Goal: Information Seeking & Learning: Learn about a topic

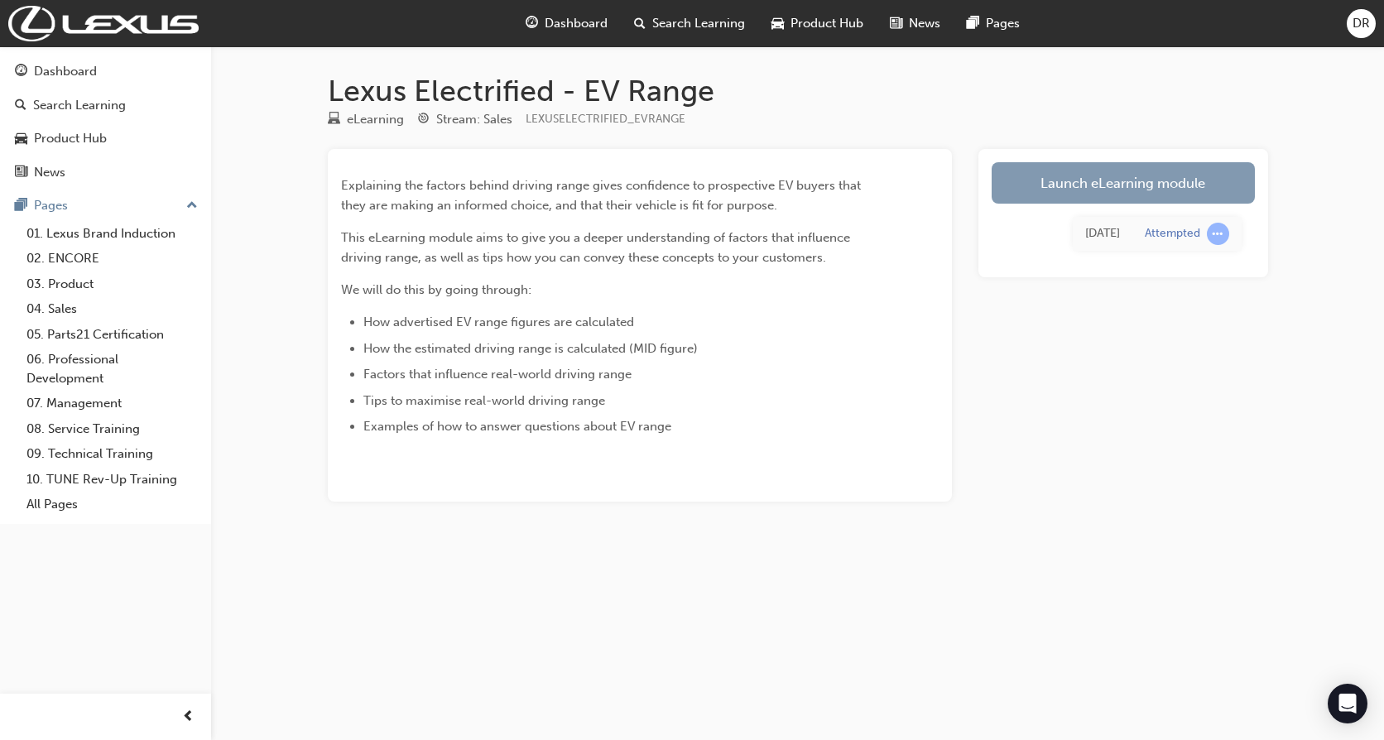
click at [1102, 189] on link "Launch eLearning module" at bounding box center [1123, 182] width 263 height 41
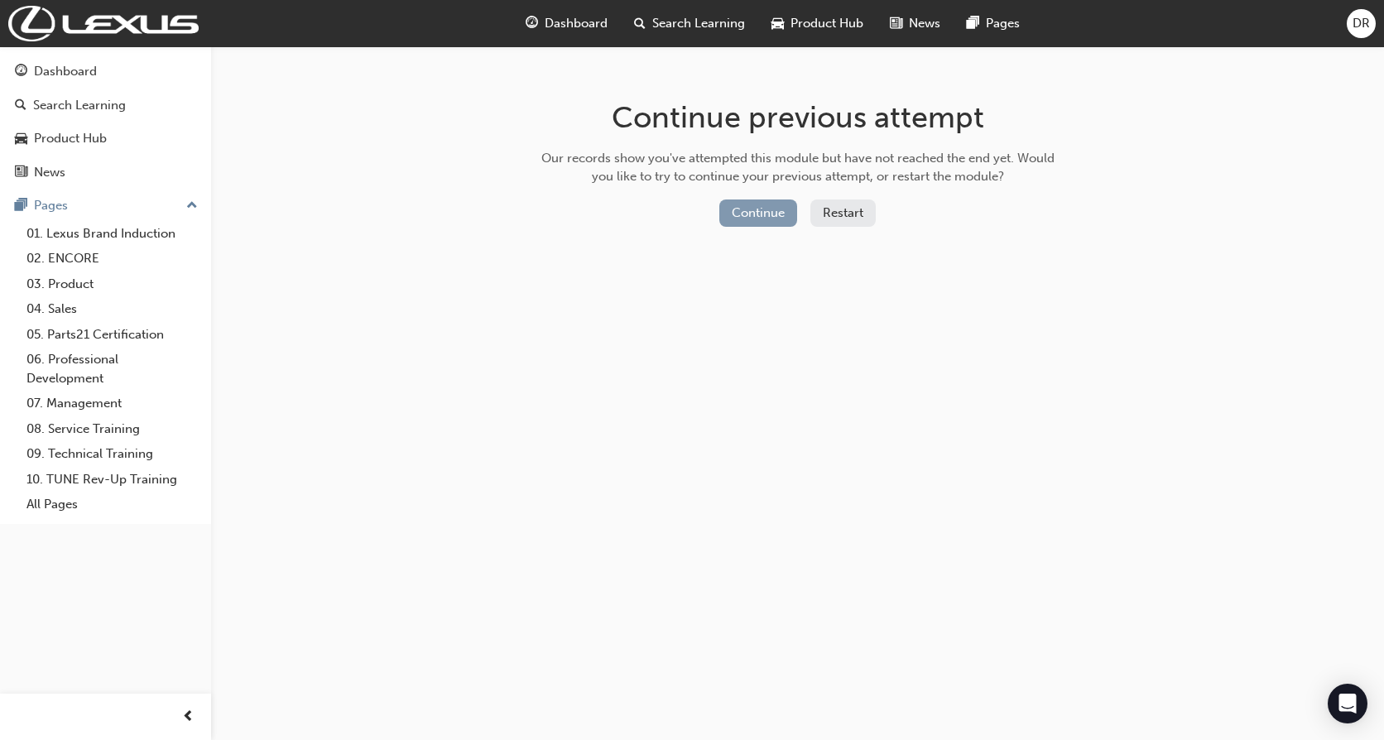
click at [759, 211] on button "Continue" at bounding box center [759, 213] width 78 height 27
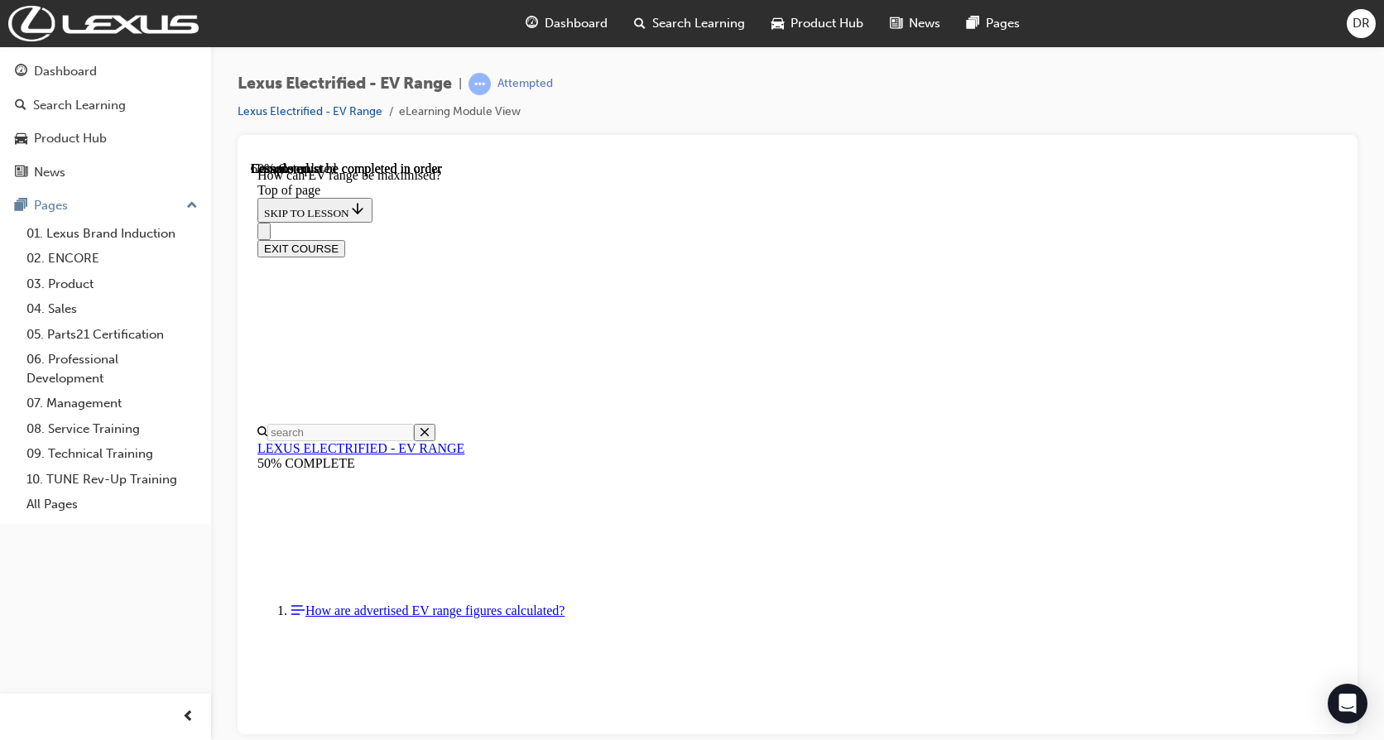
scroll to position [797, 0]
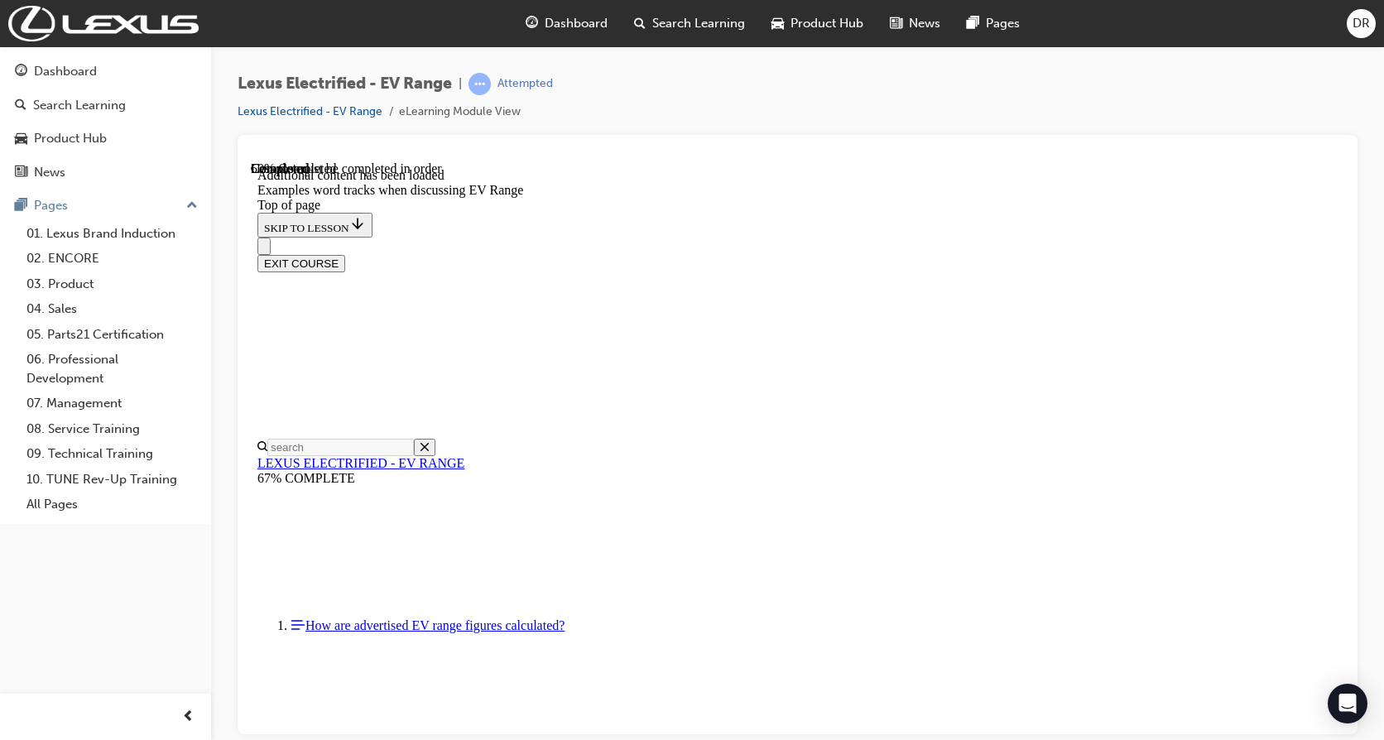
scroll to position [2051, 0]
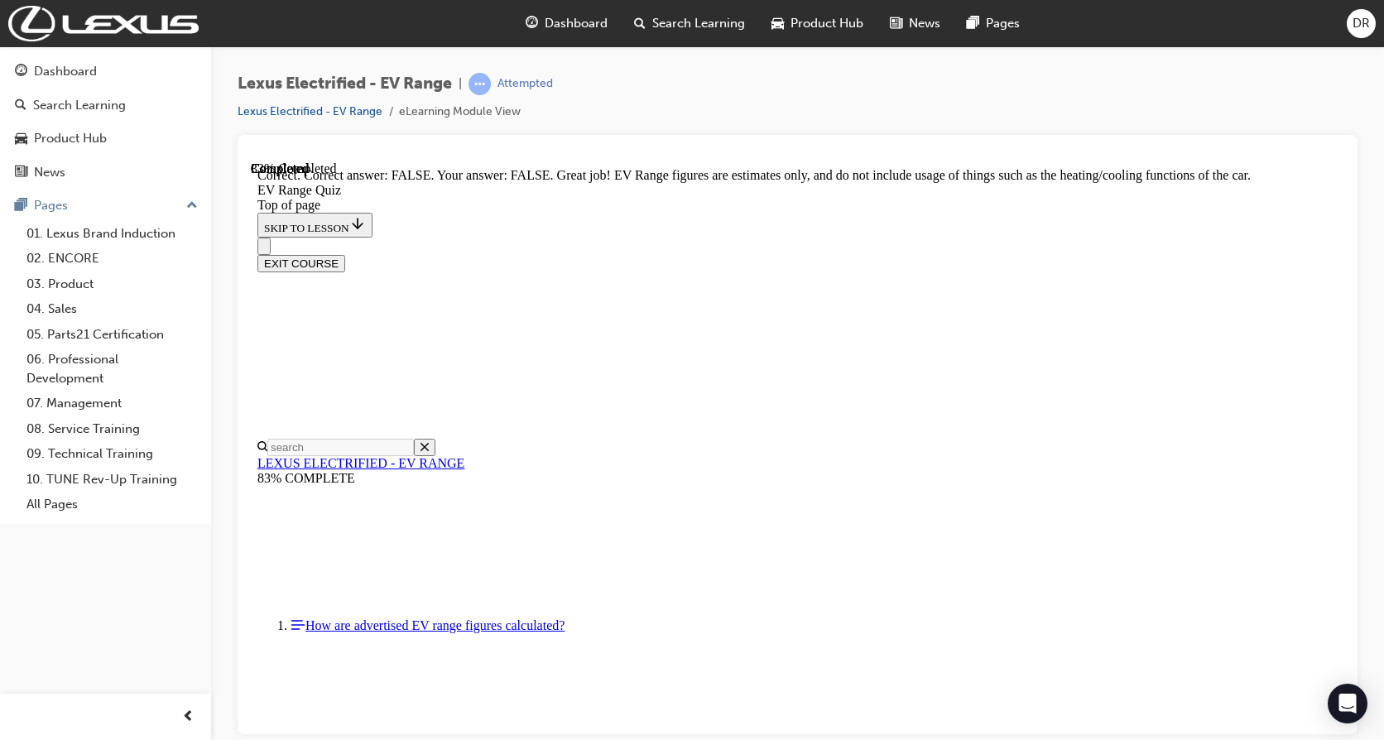
scroll to position [317, 0]
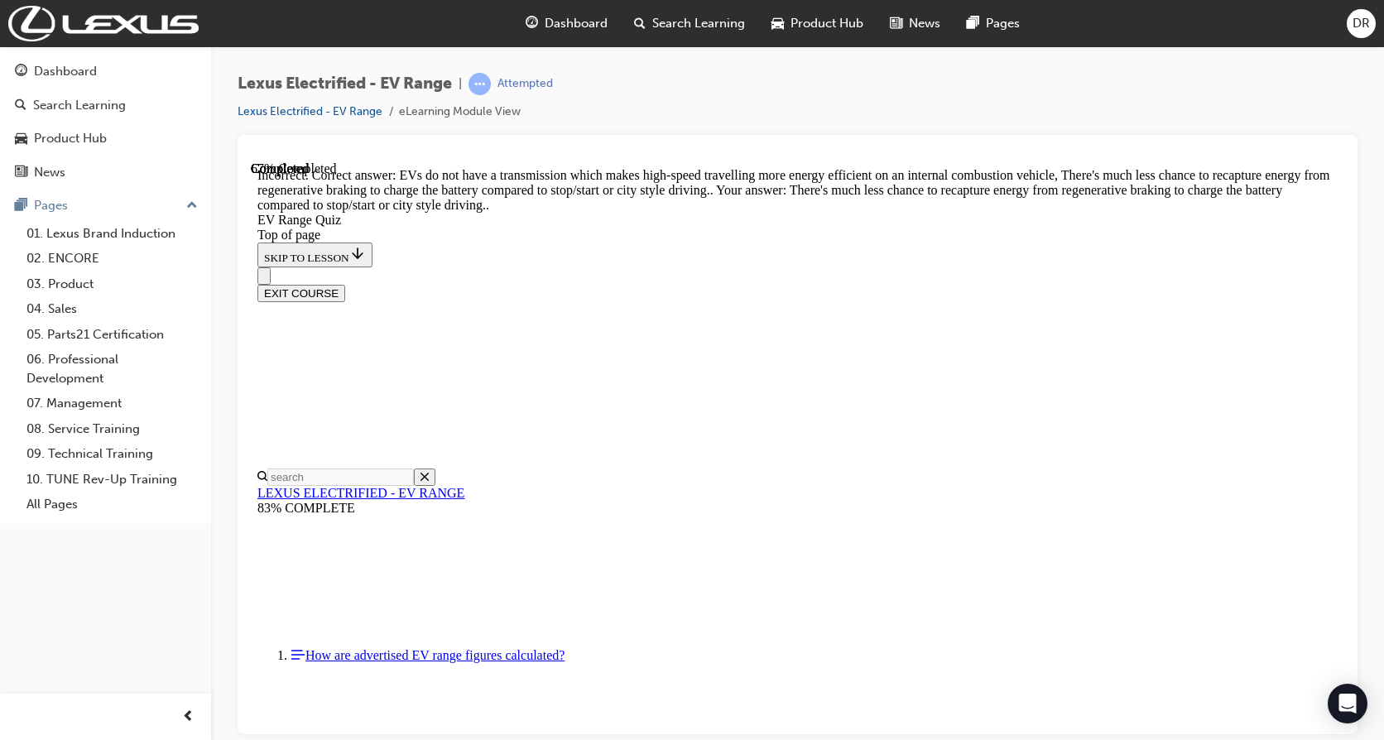
scroll to position [243, 0]
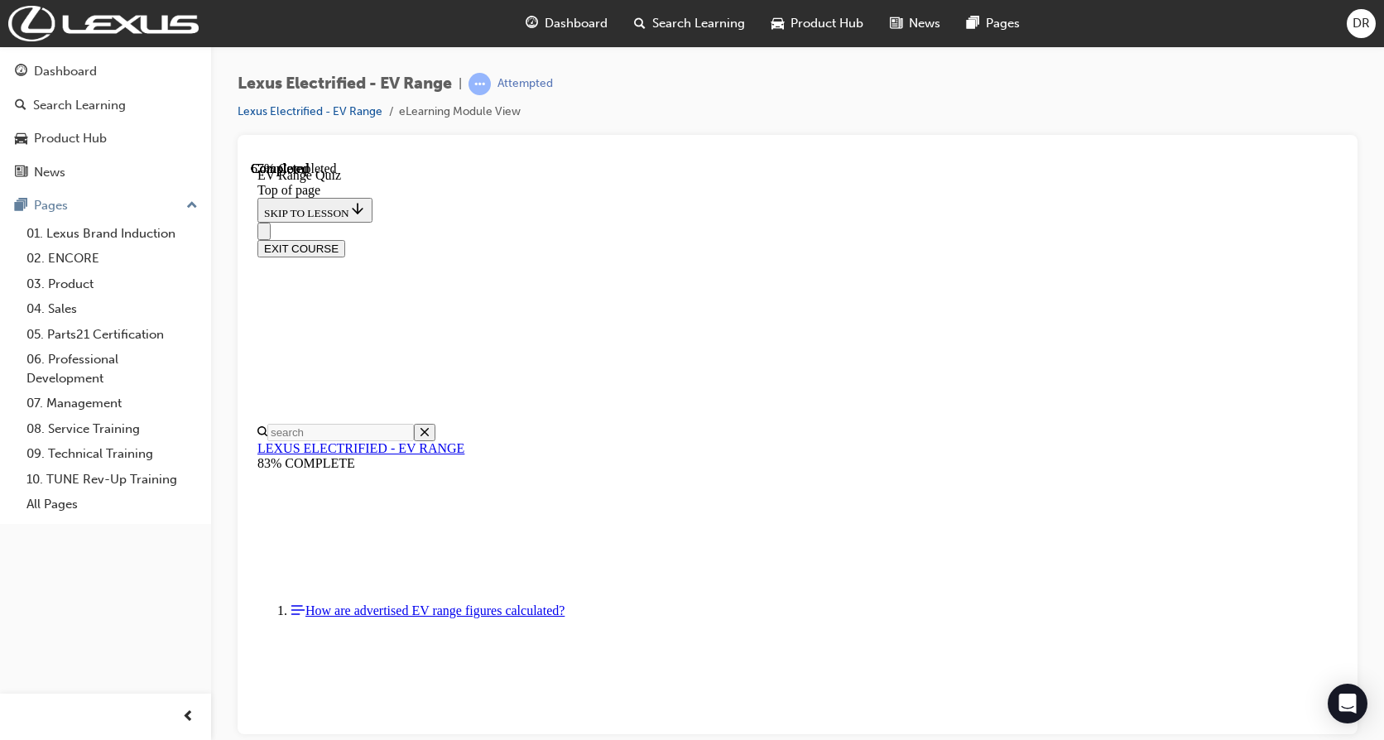
scroll to position [248, 0]
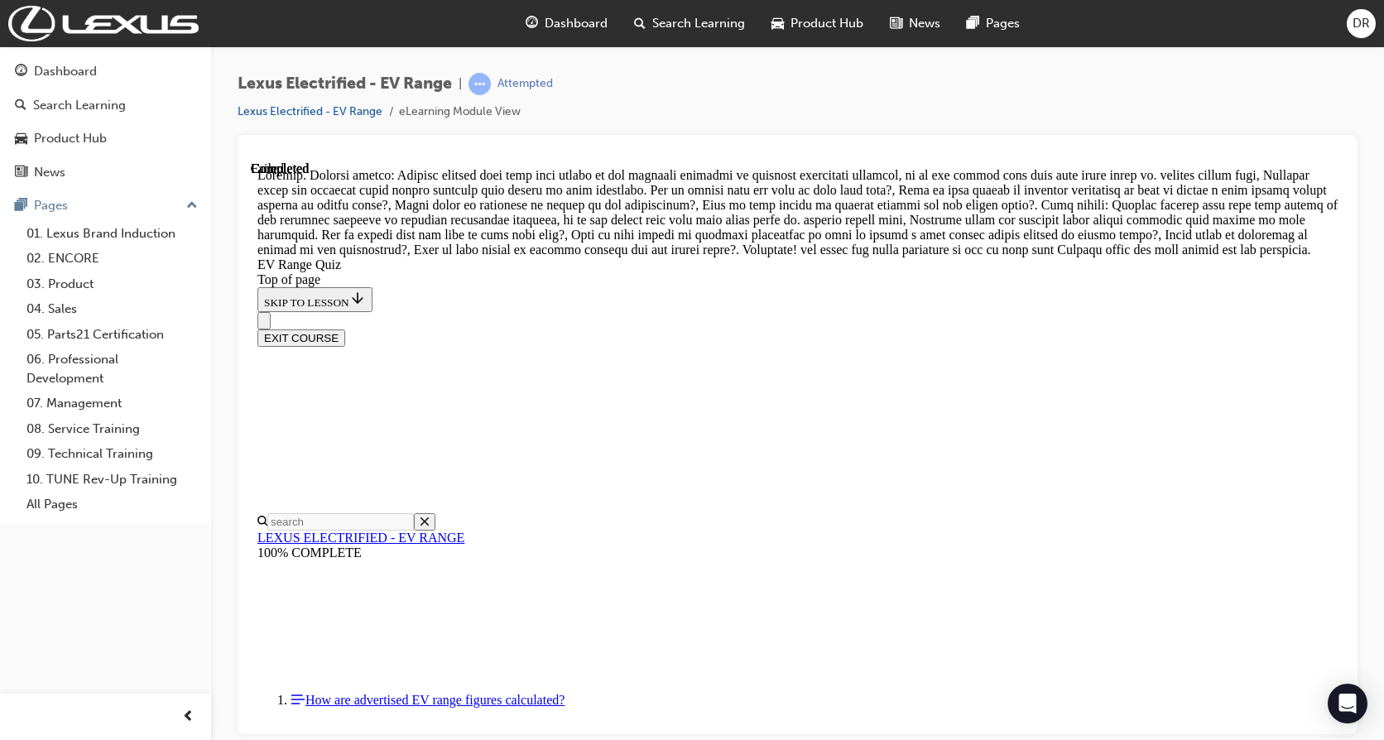
scroll to position [667, 0]
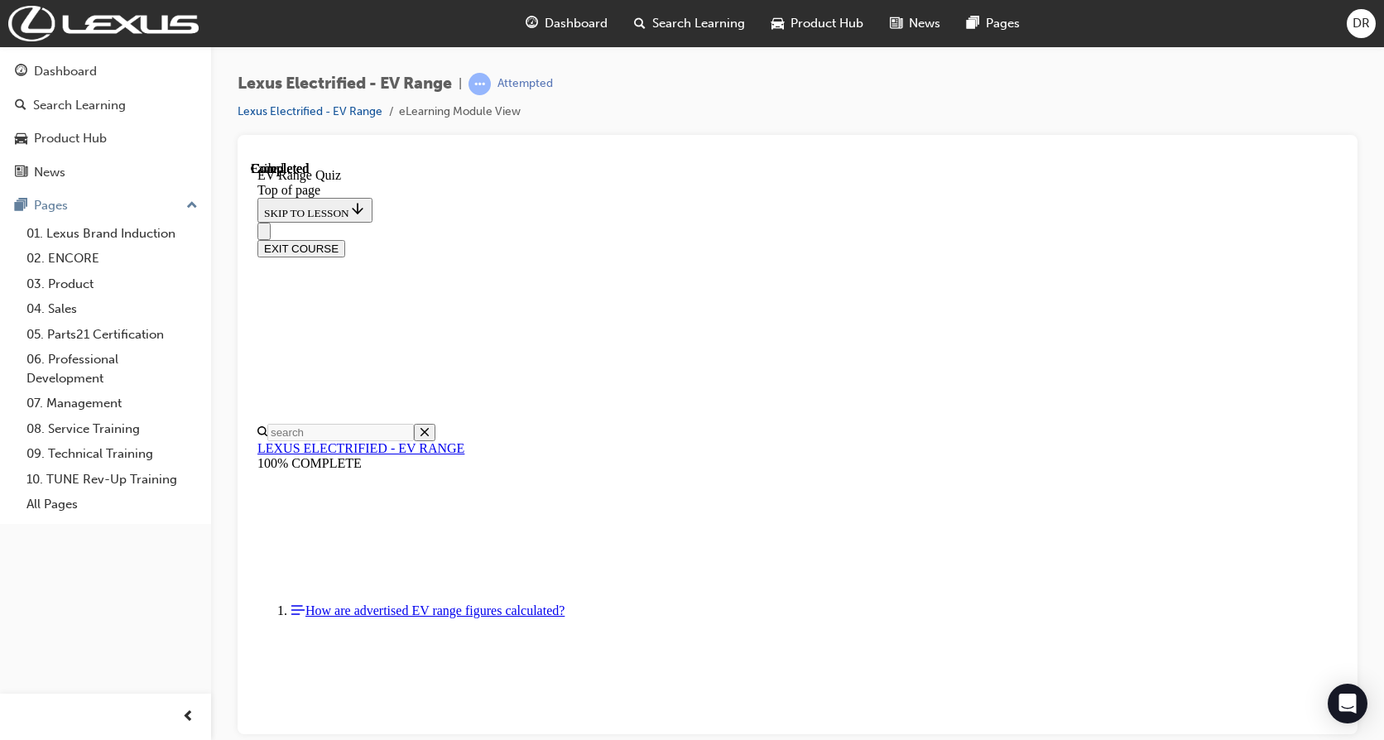
scroll to position [276, 0]
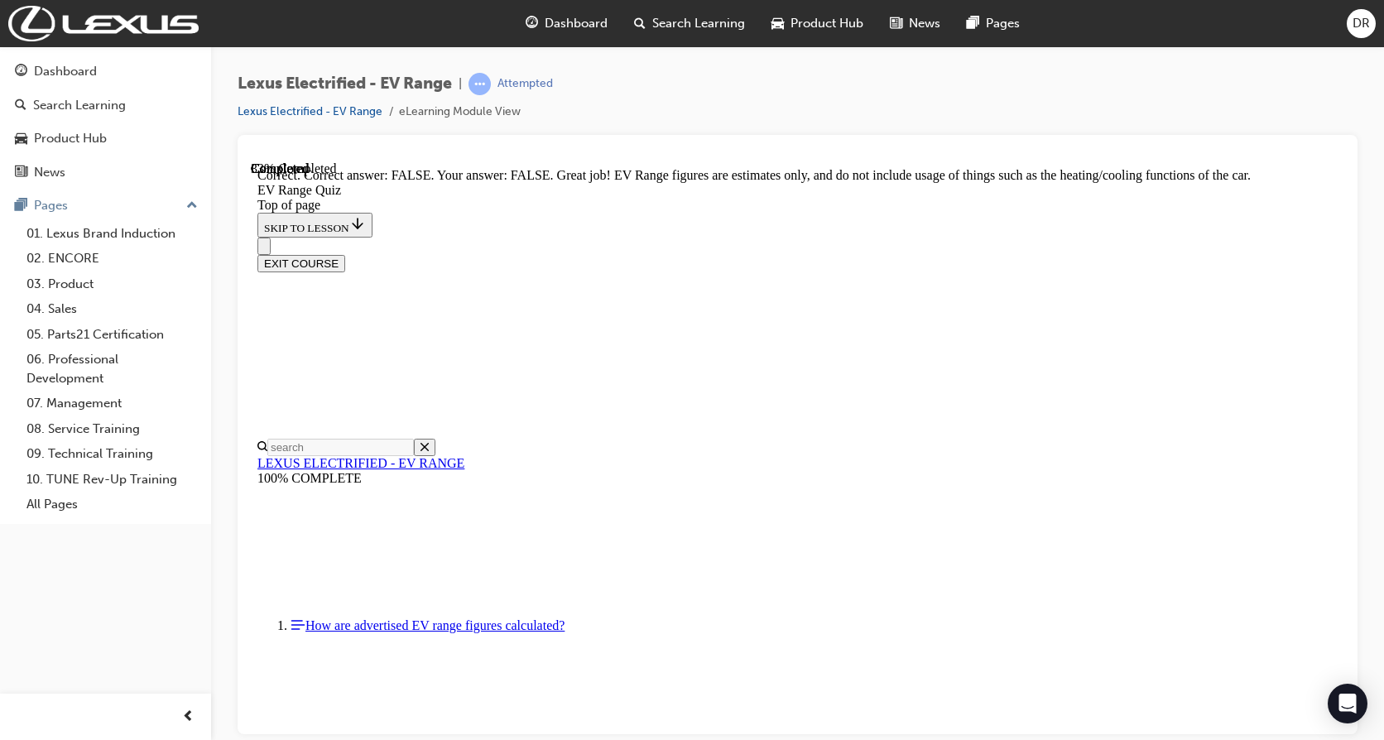
scroll to position [317, 0]
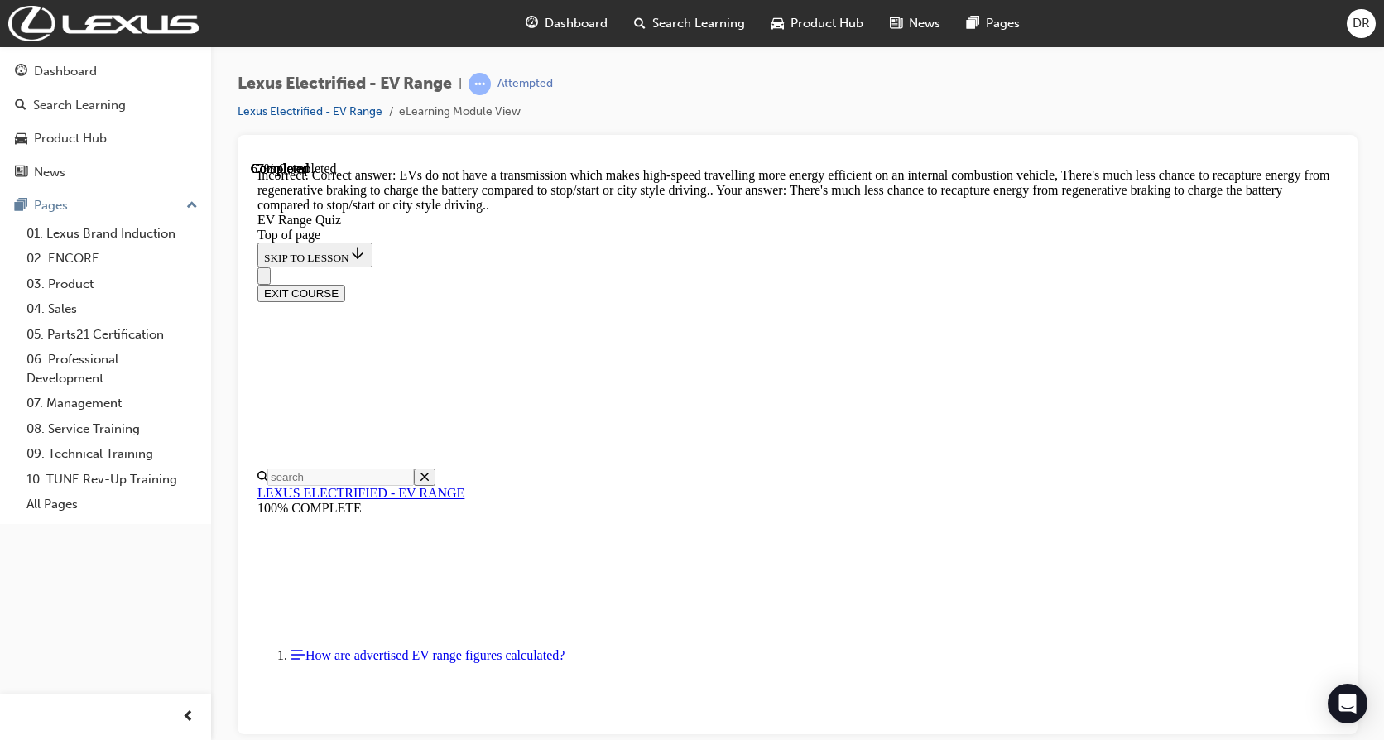
scroll to position [243, 0]
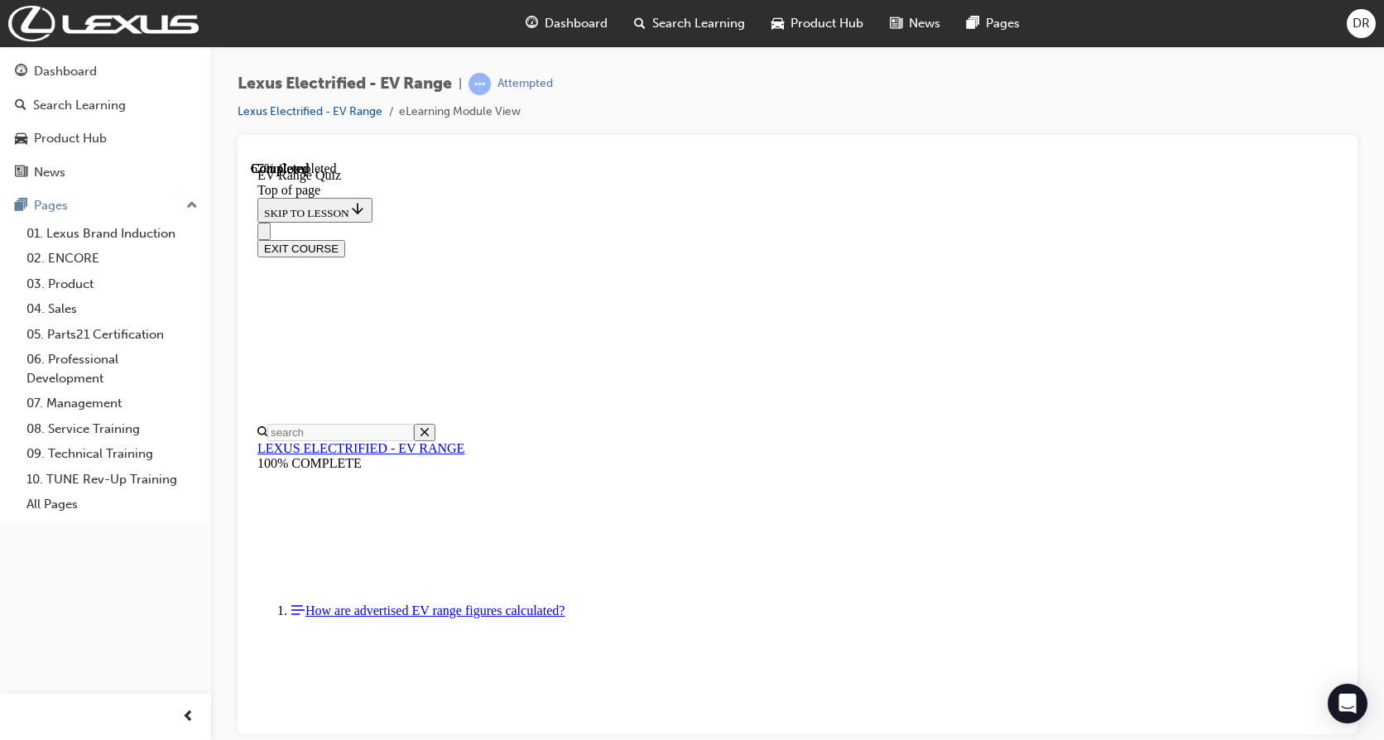
scroll to position [166, 0]
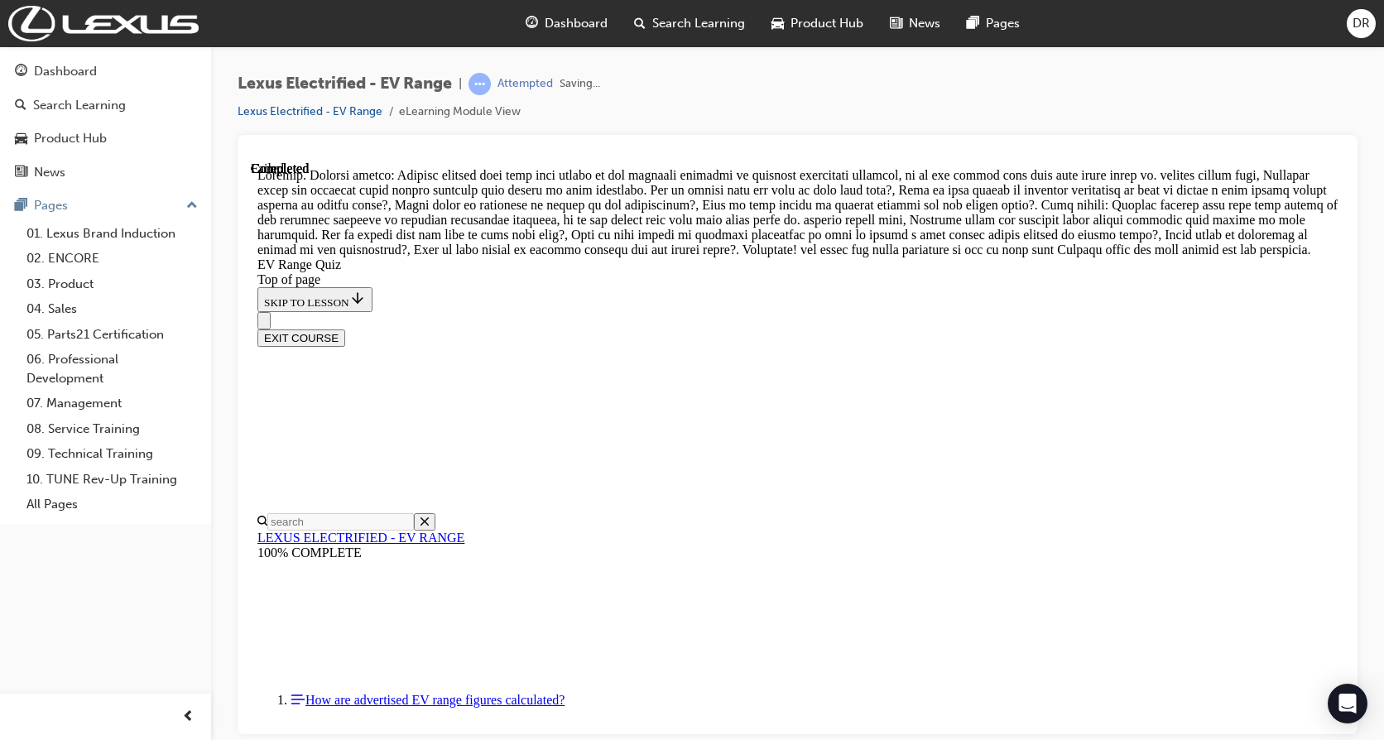
scroll to position [667, 0]
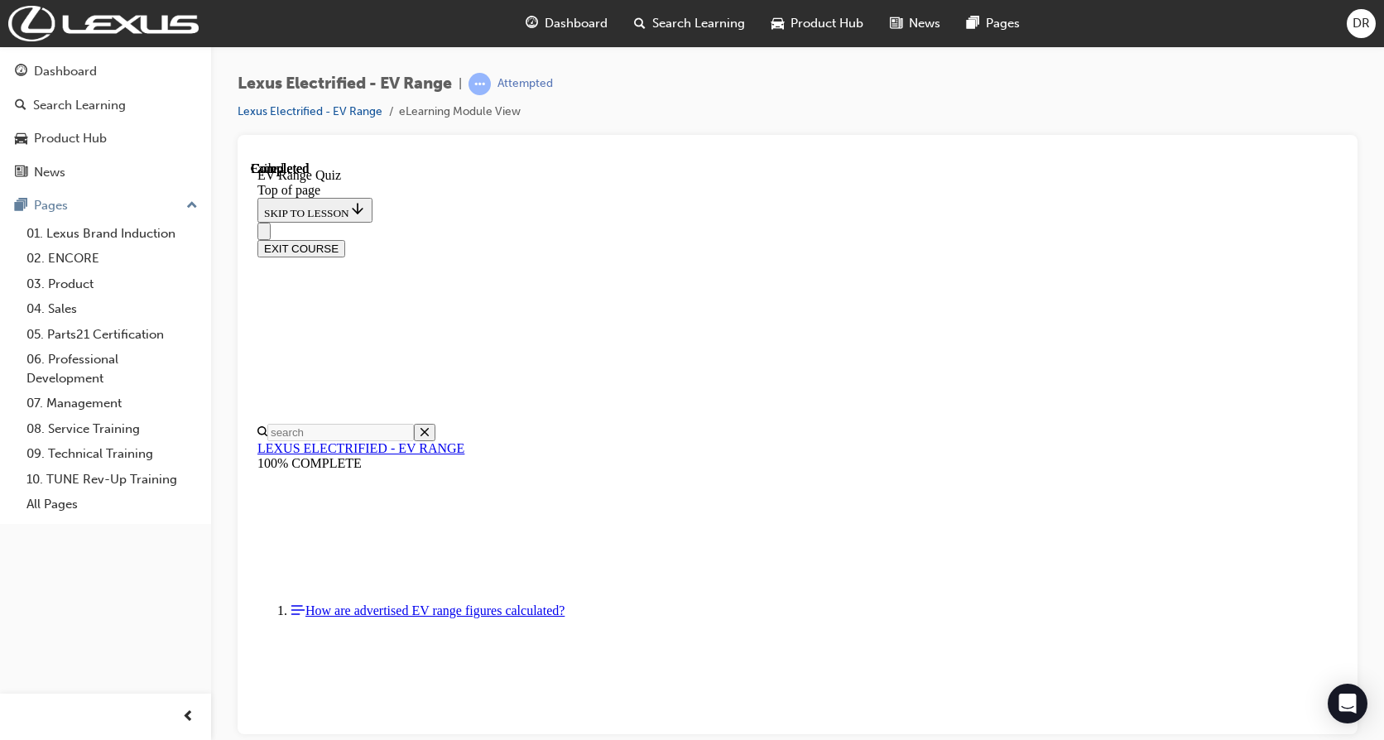
scroll to position [276, 0]
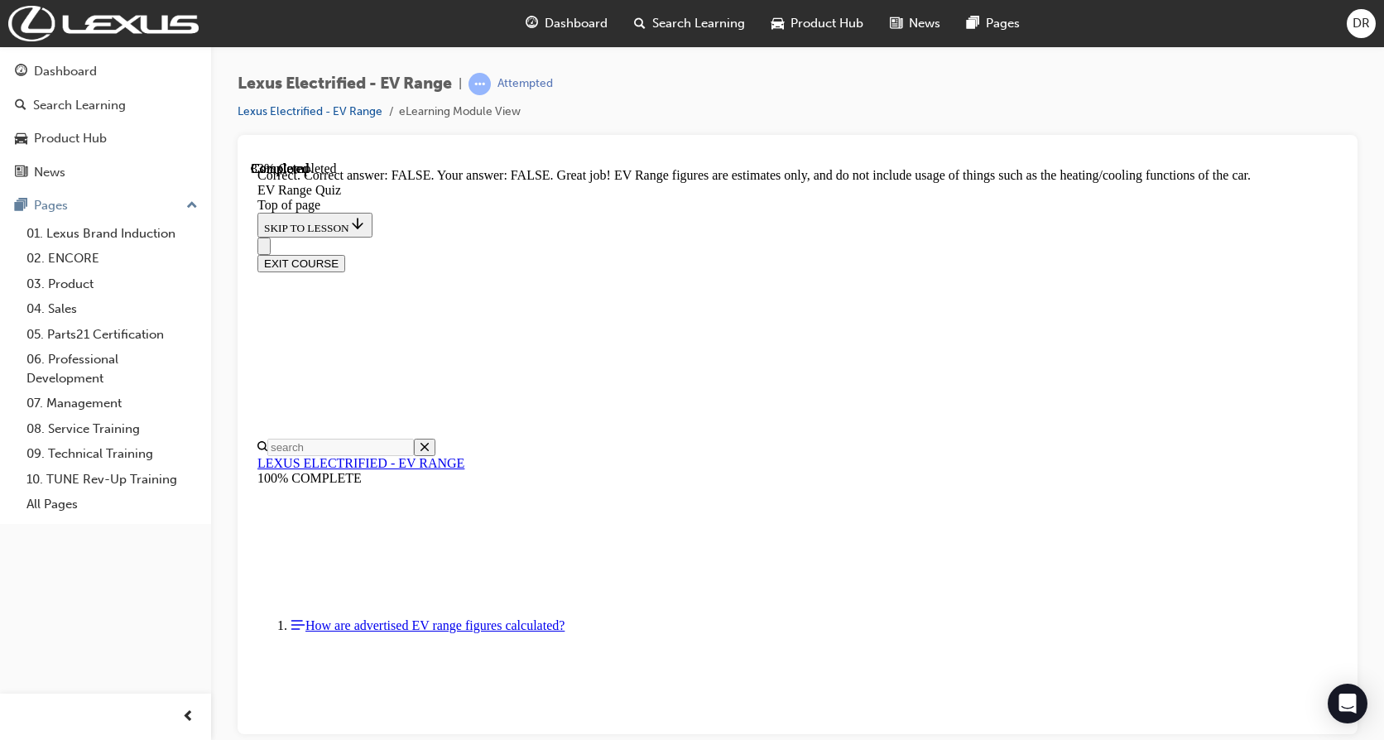
scroll to position [317, 0]
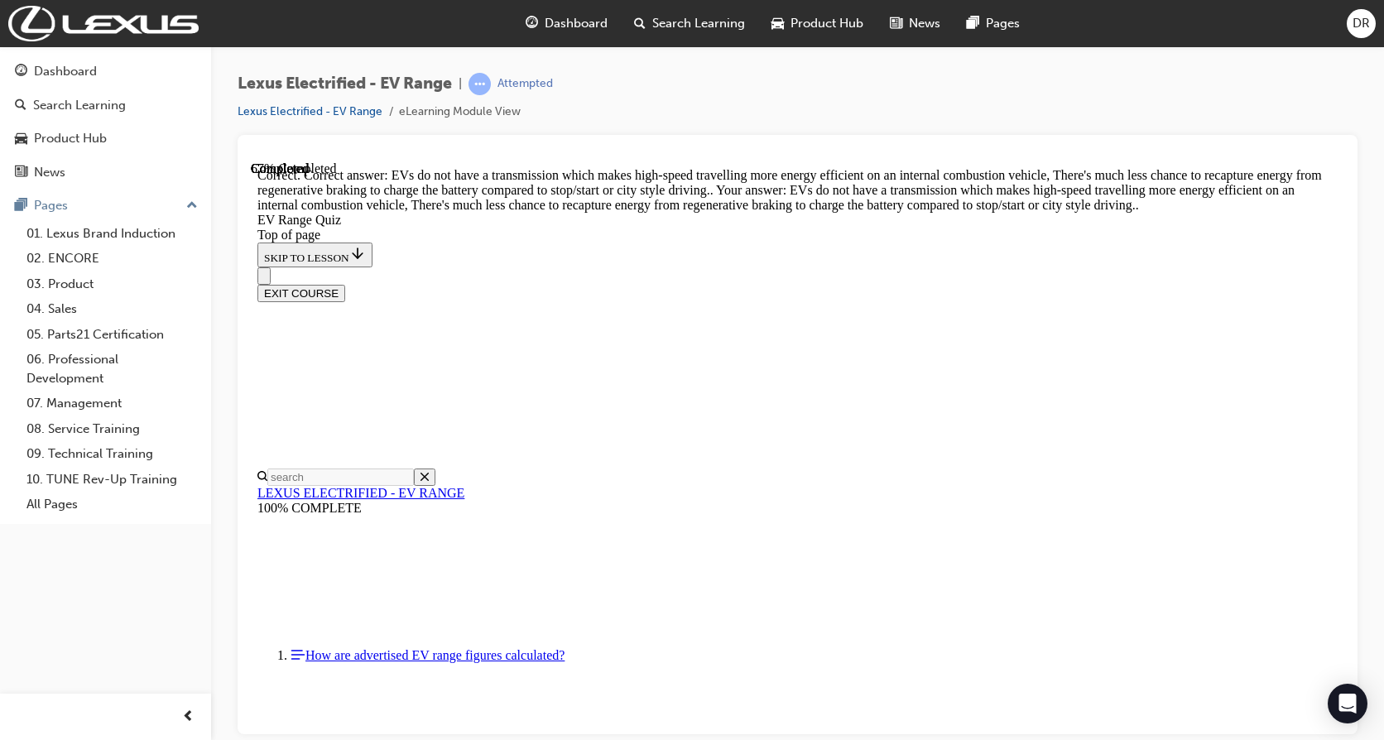
scroll to position [409, 0]
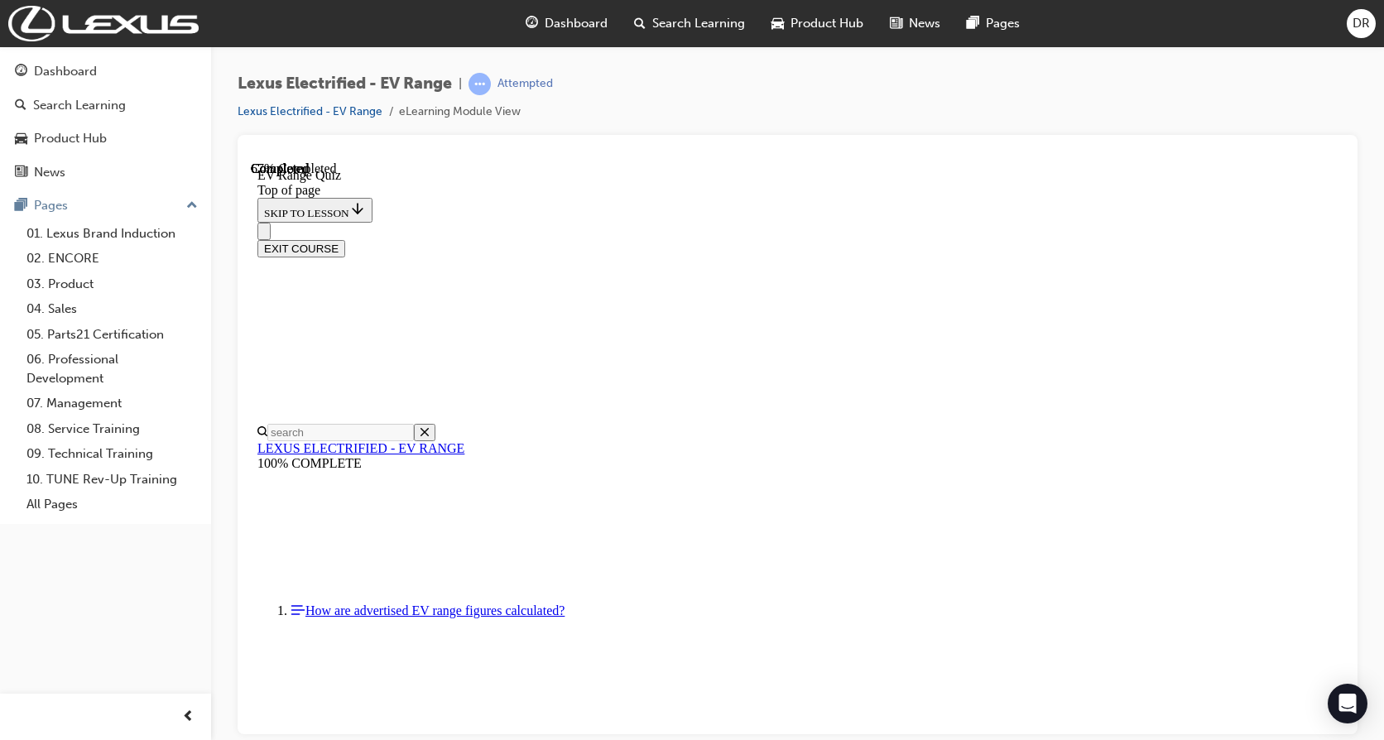
scroll to position [248, 0]
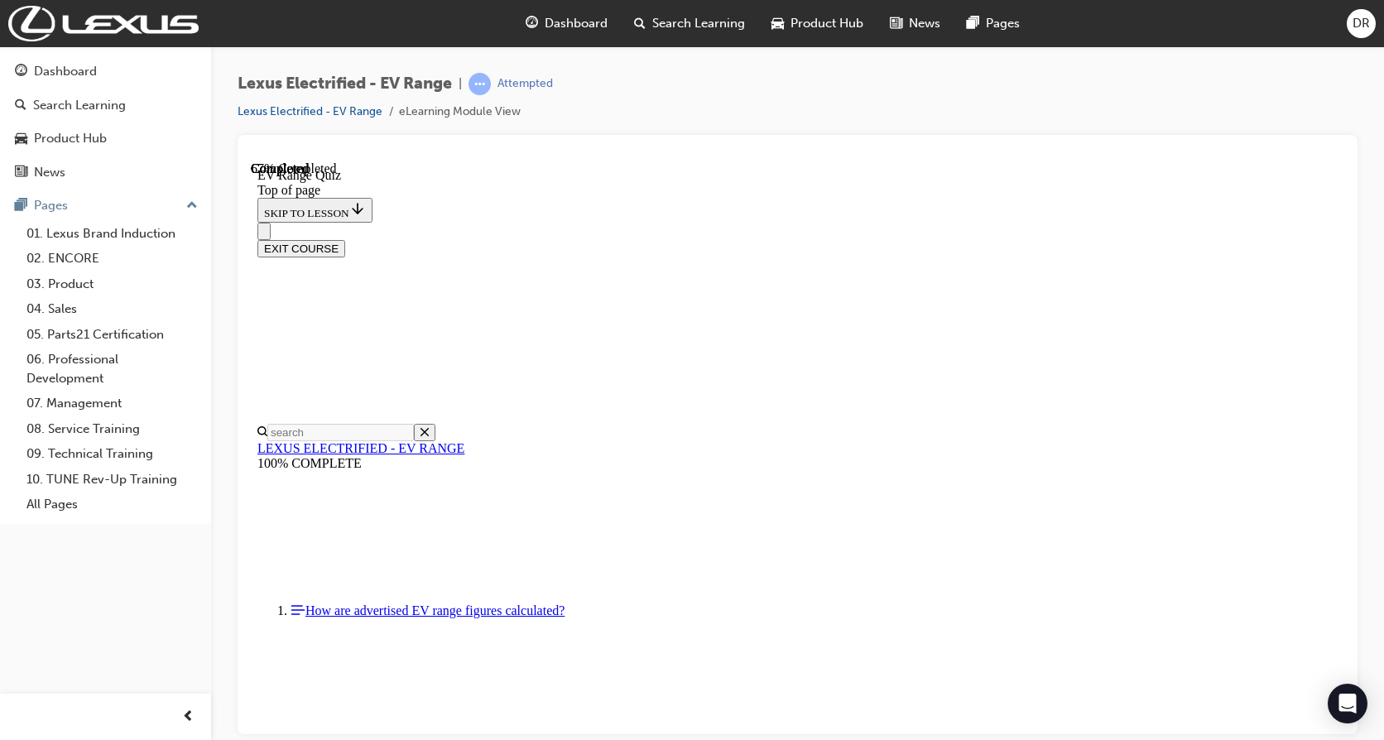
scroll to position [414, 0]
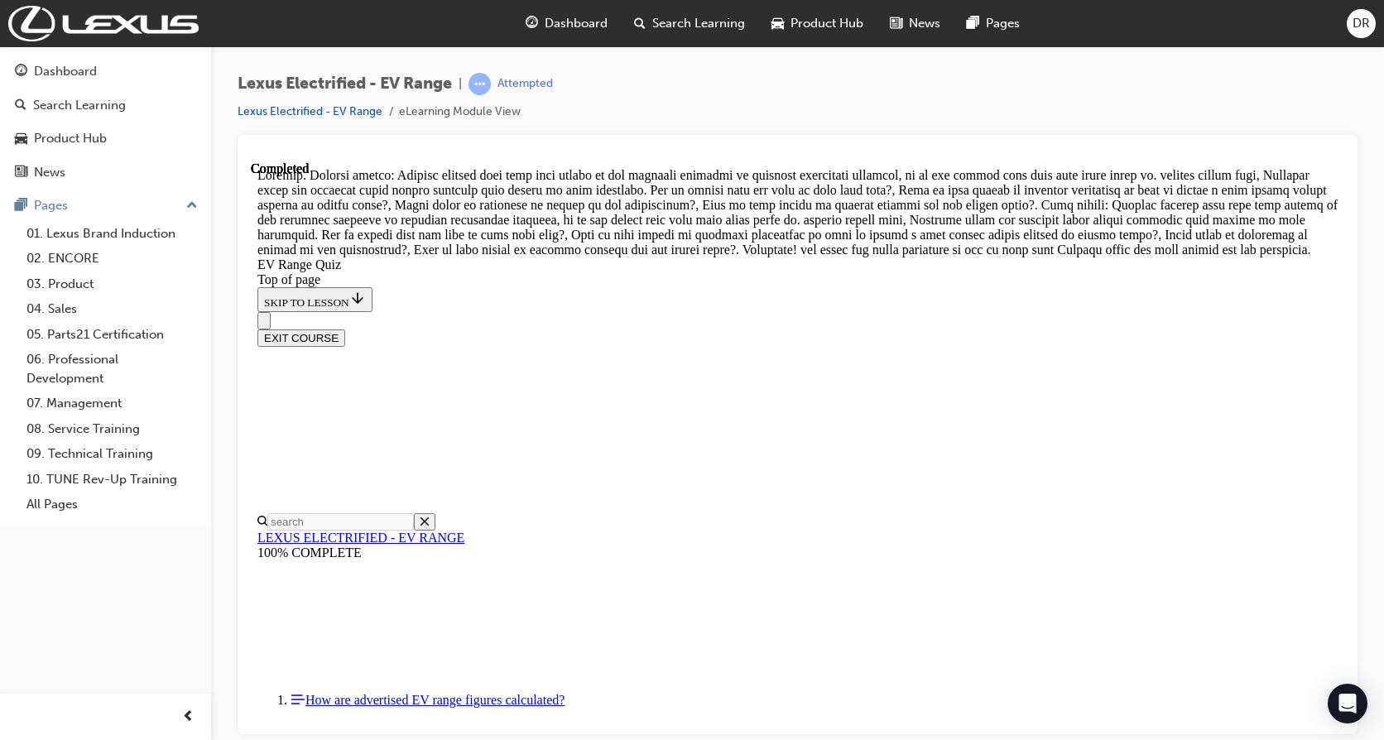
scroll to position [667, 0]
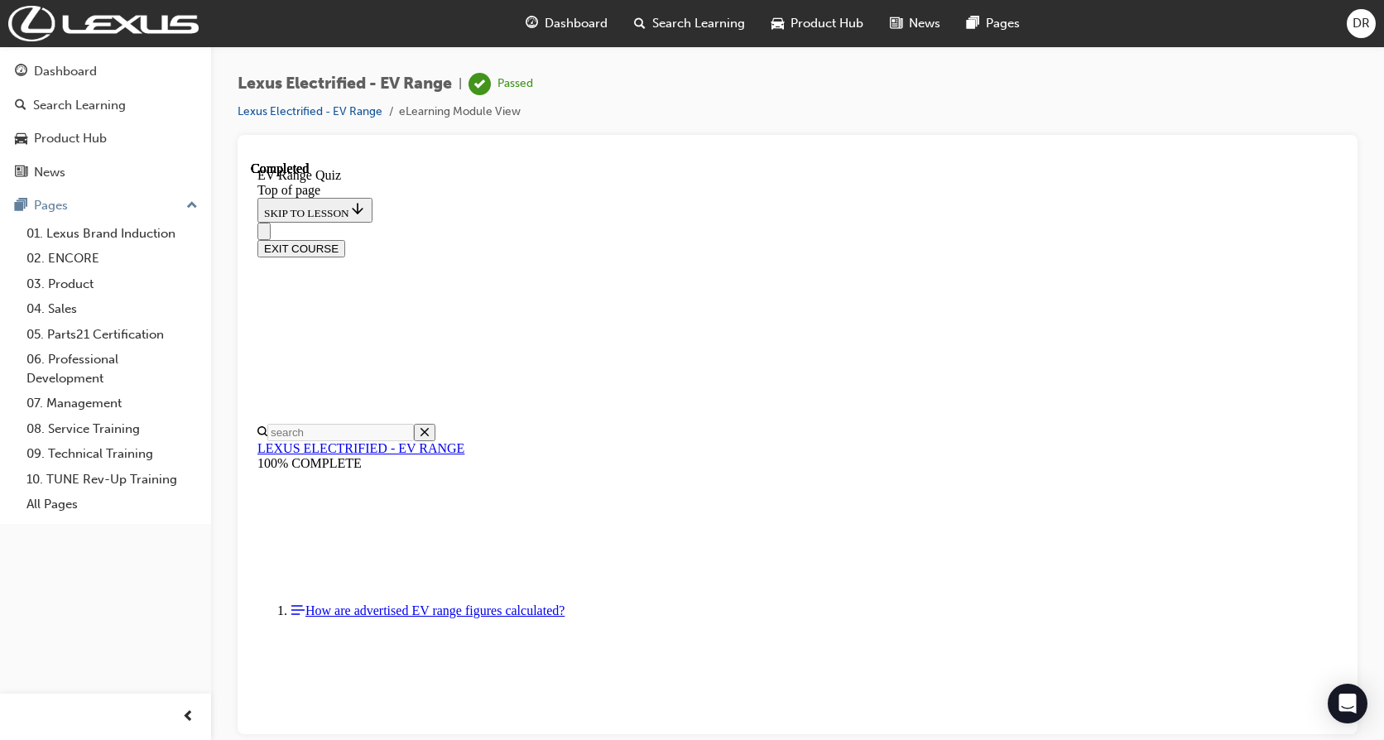
scroll to position [276, 0]
click at [345, 239] on button "EXIT COURSE" at bounding box center [302, 247] width 88 height 17
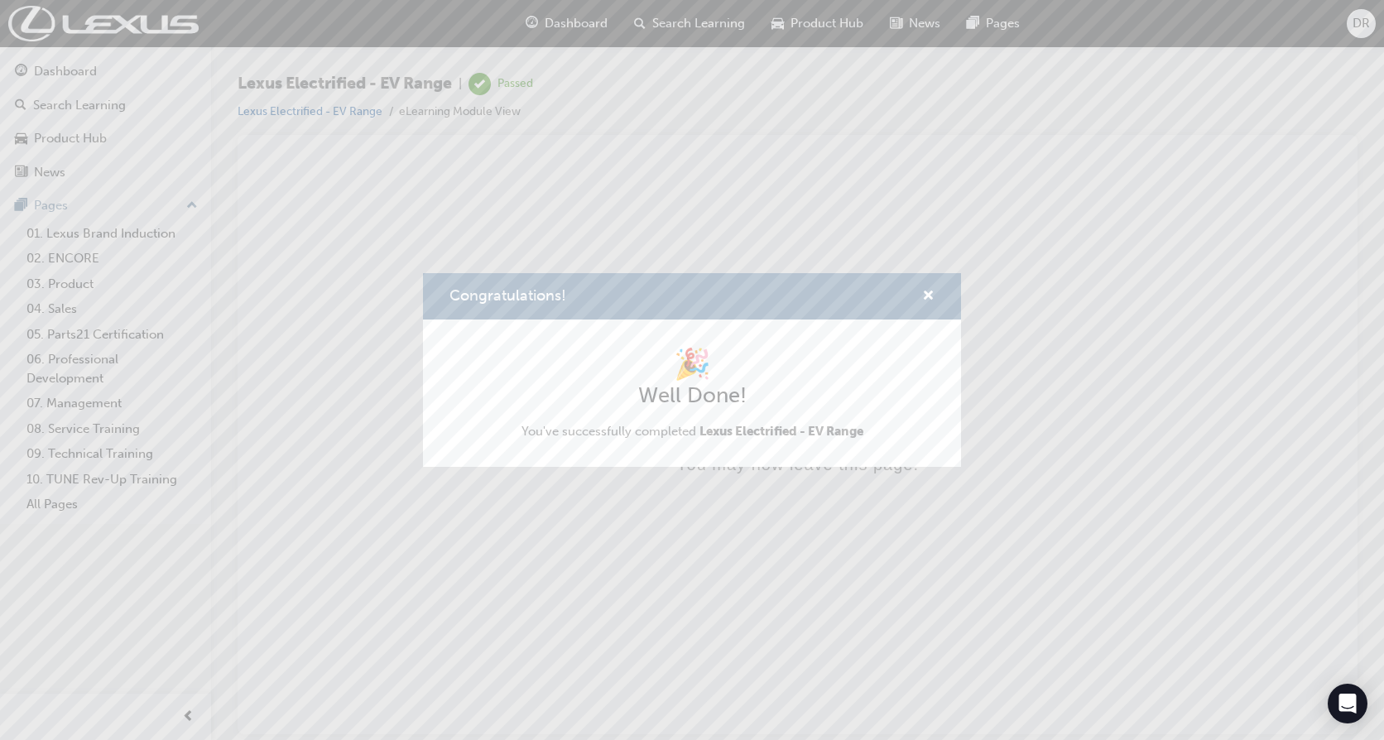
scroll to position [0, 0]
click at [932, 297] on span "cross-icon" at bounding box center [928, 297] width 12 height 15
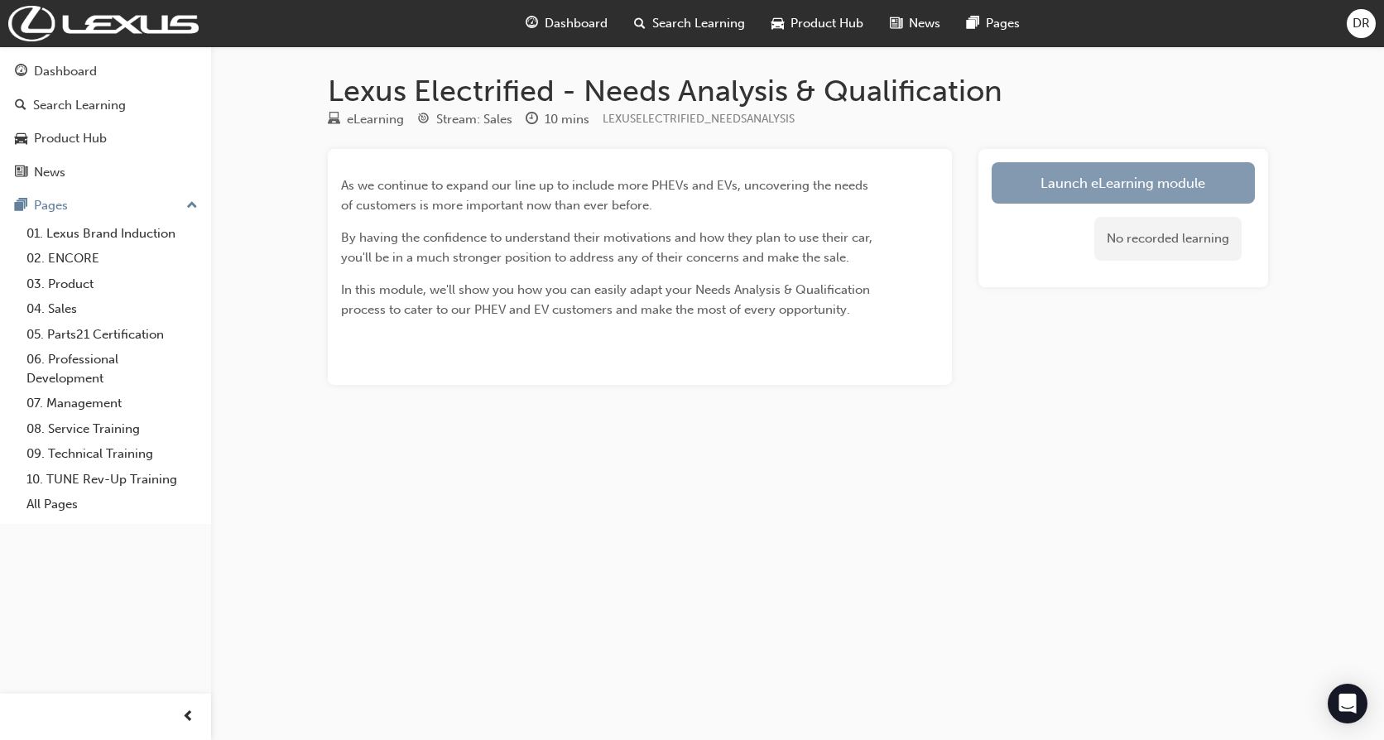
click at [1143, 188] on link "Launch eLearning module" at bounding box center [1123, 182] width 263 height 41
